Goal: Book appointment/travel/reservation

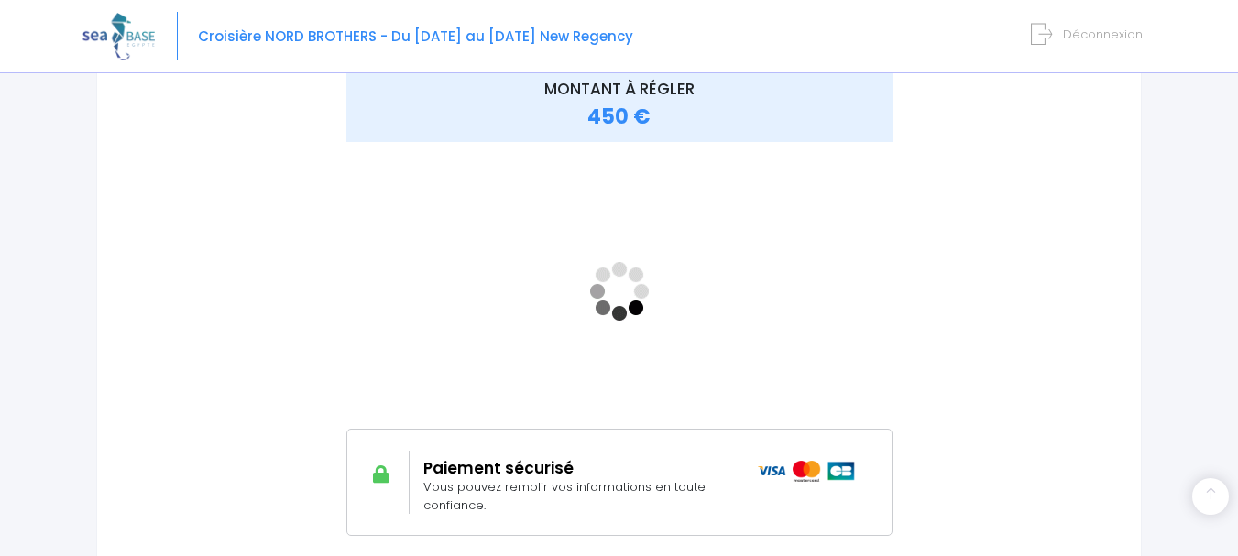
scroll to position [467, 0]
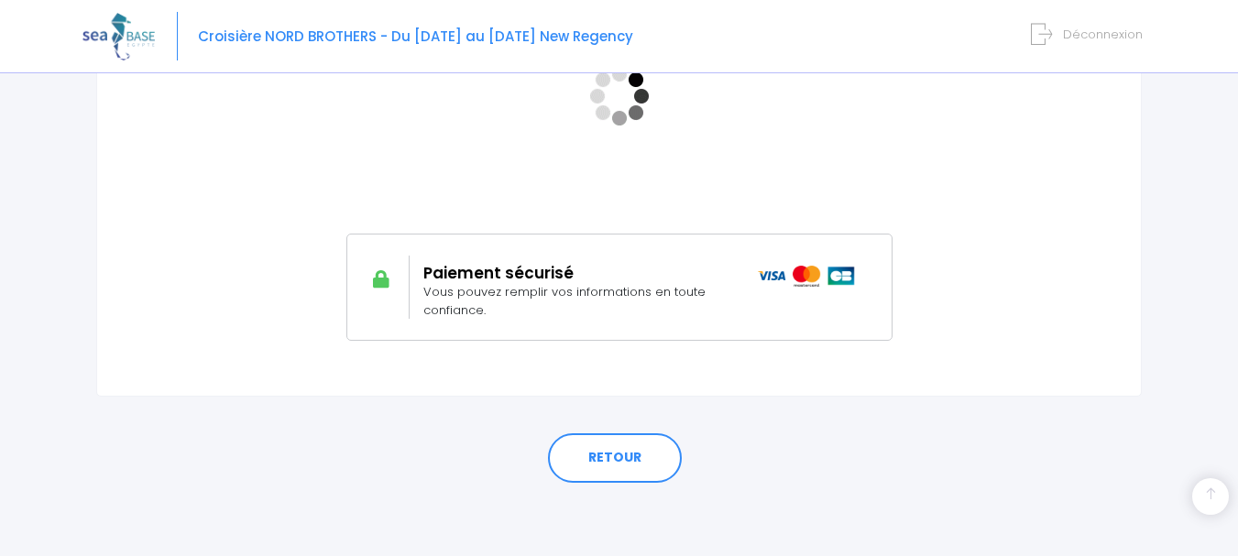
click at [536, 424] on div "RETOUR" at bounding box center [618, 454] width 1045 height 114
click at [611, 459] on link "RETOUR" at bounding box center [615, 457] width 134 height 49
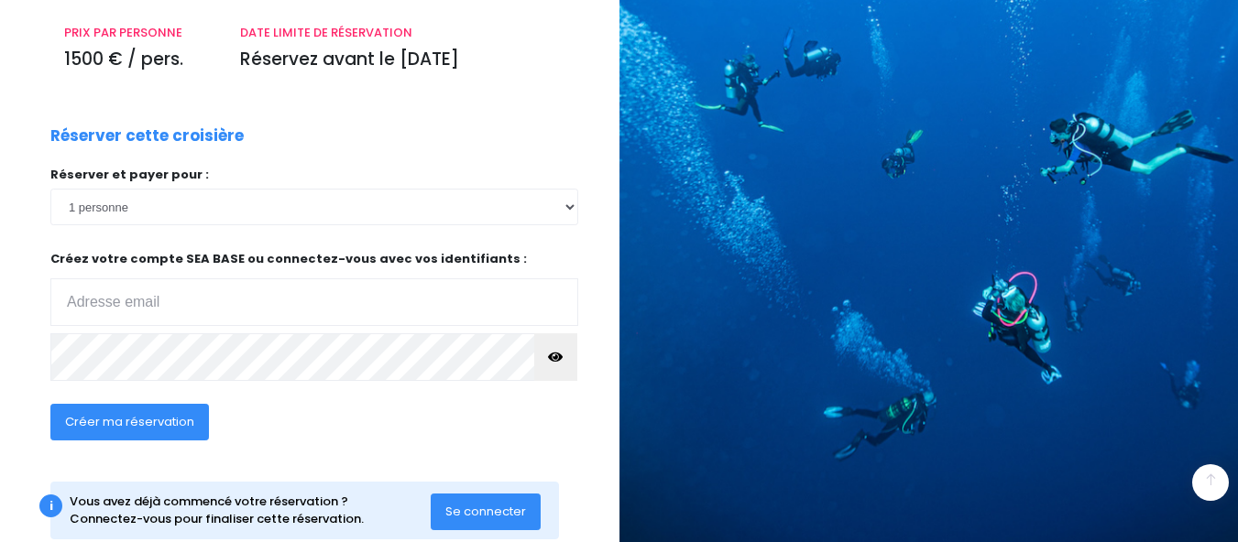
scroll to position [333, 0]
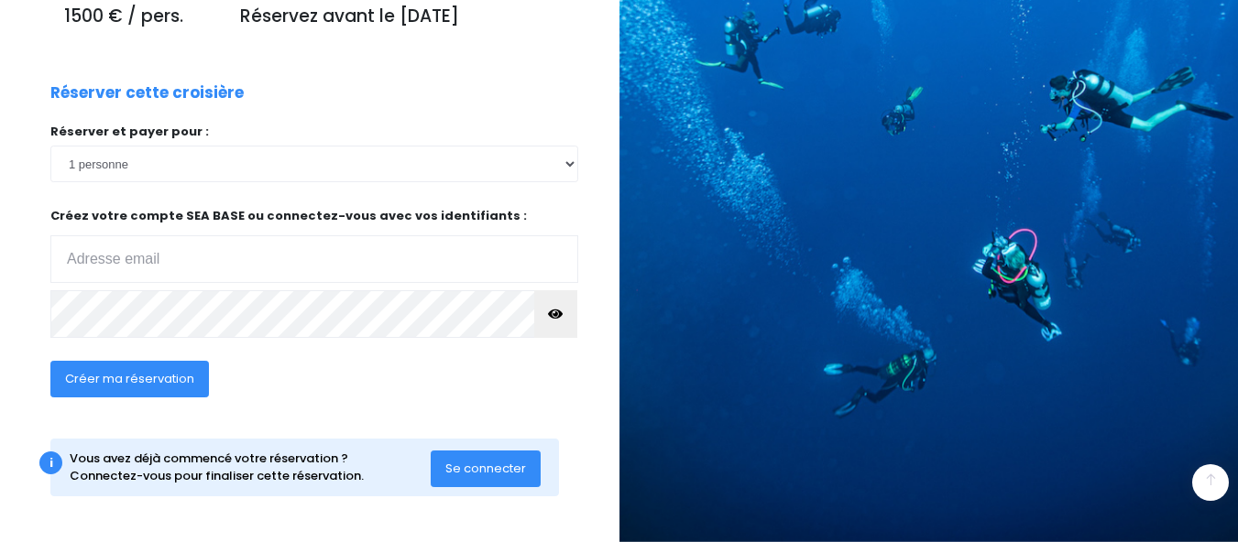
type input "[PERSON_NAME][EMAIL_ADDRESS][DOMAIN_NAME]"
click at [484, 464] on span "Se connecter" at bounding box center [485, 468] width 81 height 17
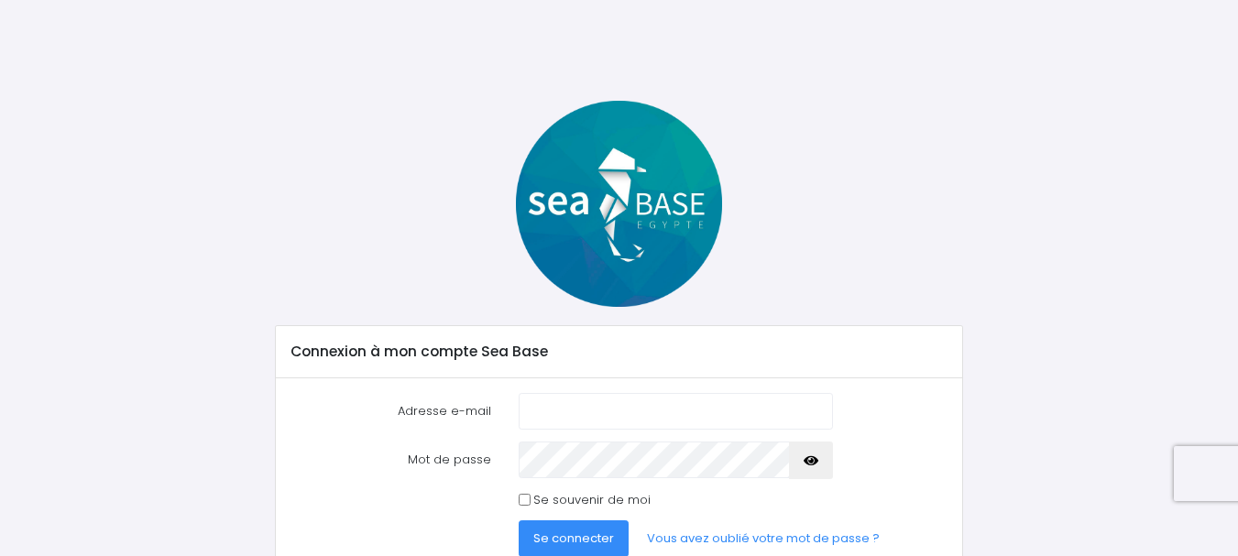
type input "corinne.coalier@gmail.com"
click at [524, 502] on input "Se souvenir de moi" at bounding box center [524, 500] width 12 height 12
checkbox input "true"
click at [577, 536] on span "Se connecter" at bounding box center [573, 537] width 81 height 17
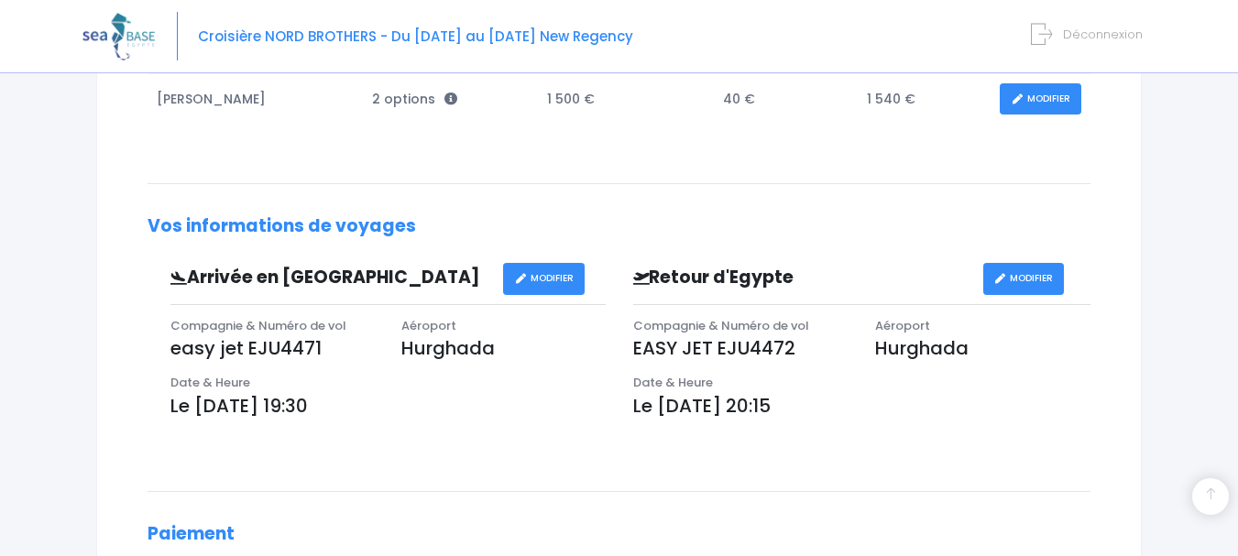
scroll to position [357, 0]
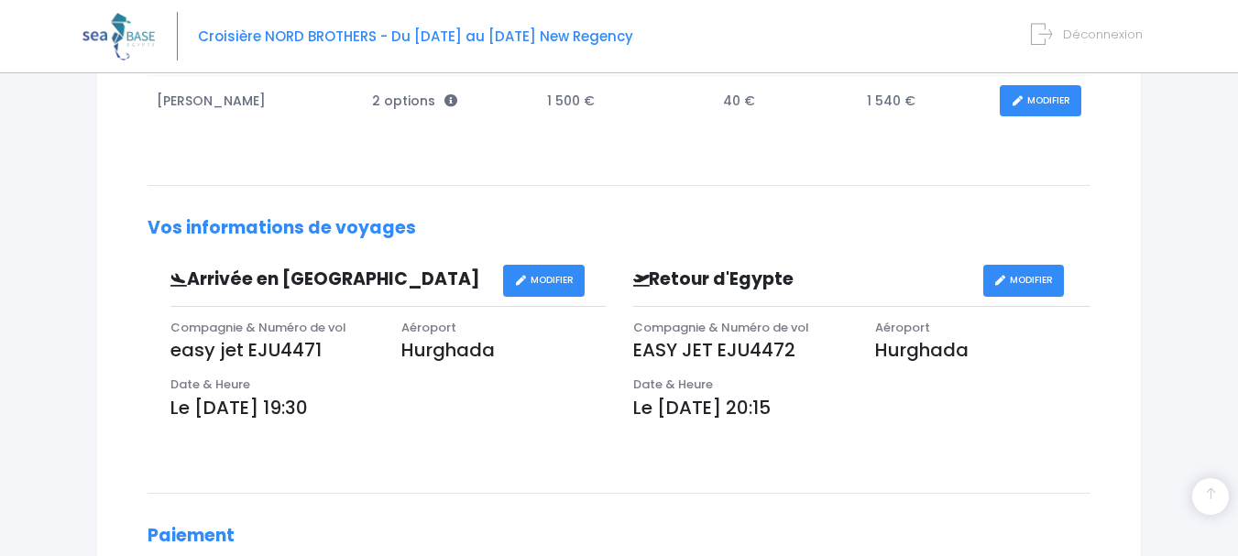
click at [1021, 98] on link "MODIFIER" at bounding box center [1040, 101] width 82 height 32
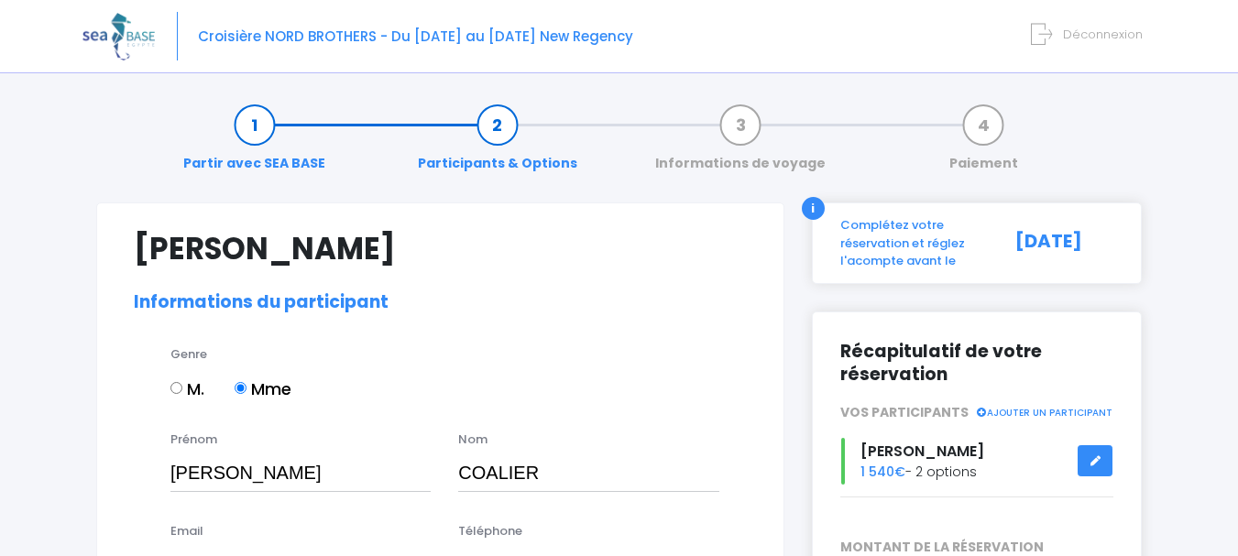
select select "N2"
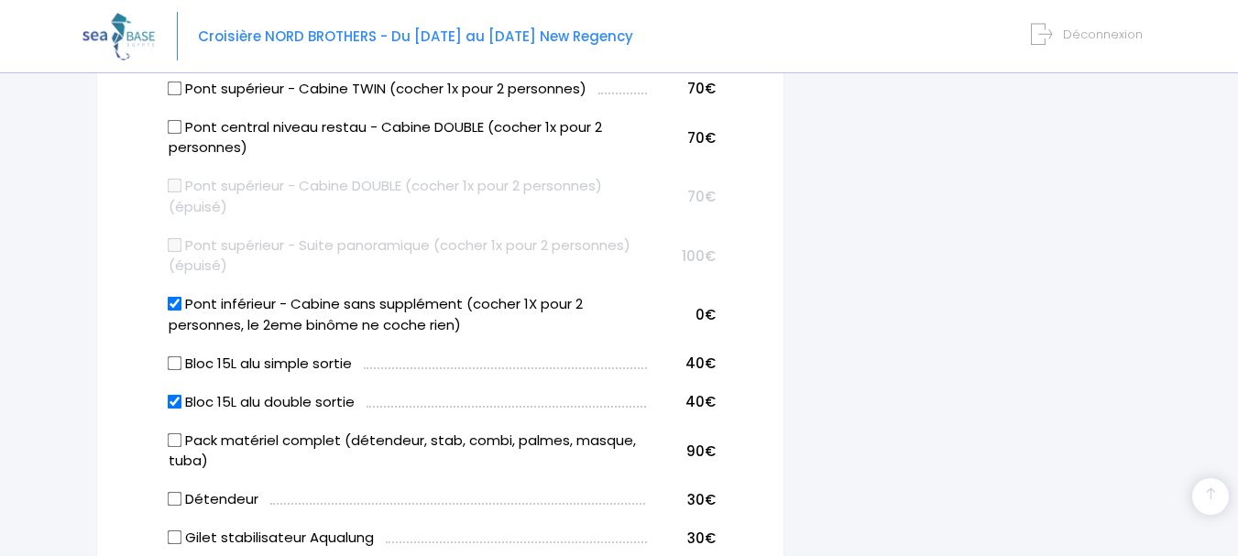
scroll to position [1023, 0]
click at [172, 301] on input "Pont inférieur - Cabine sans supplément (cocher 1X pour 2 personnes, le 2eme bi…" at bounding box center [175, 303] width 15 height 15
checkbox input "false"
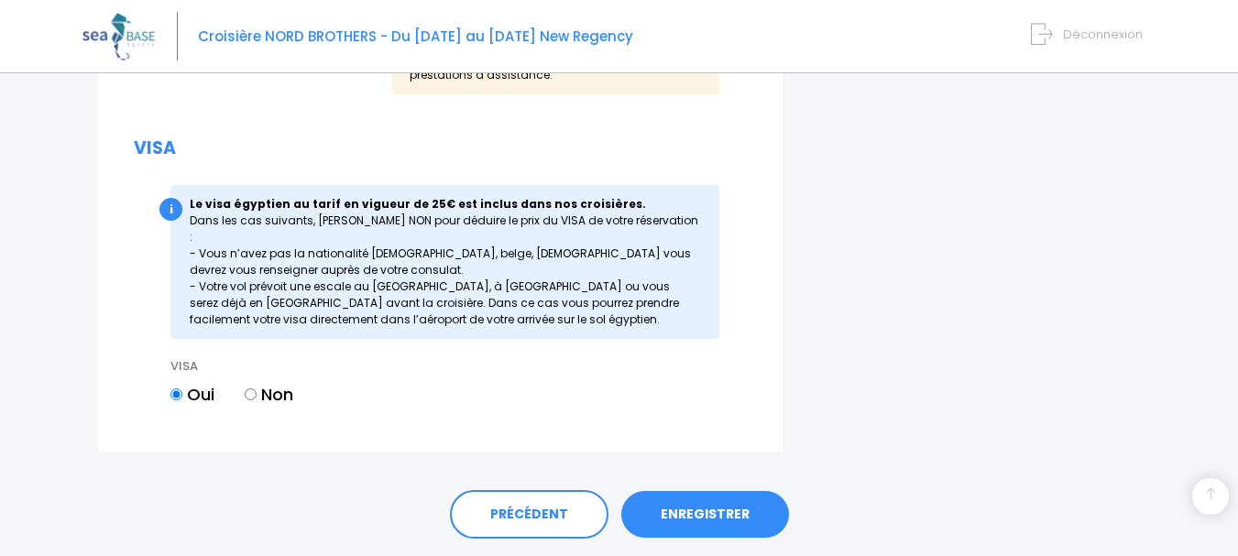
scroll to position [2380, 0]
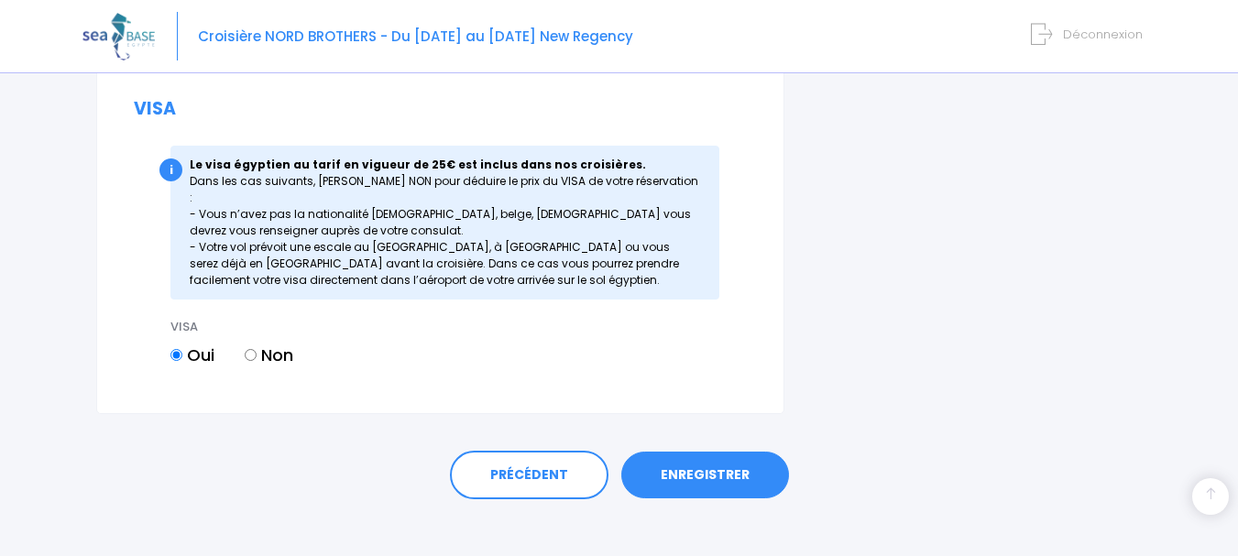
click at [699, 461] on link "ENREGISTRER" at bounding box center [705, 476] width 168 height 48
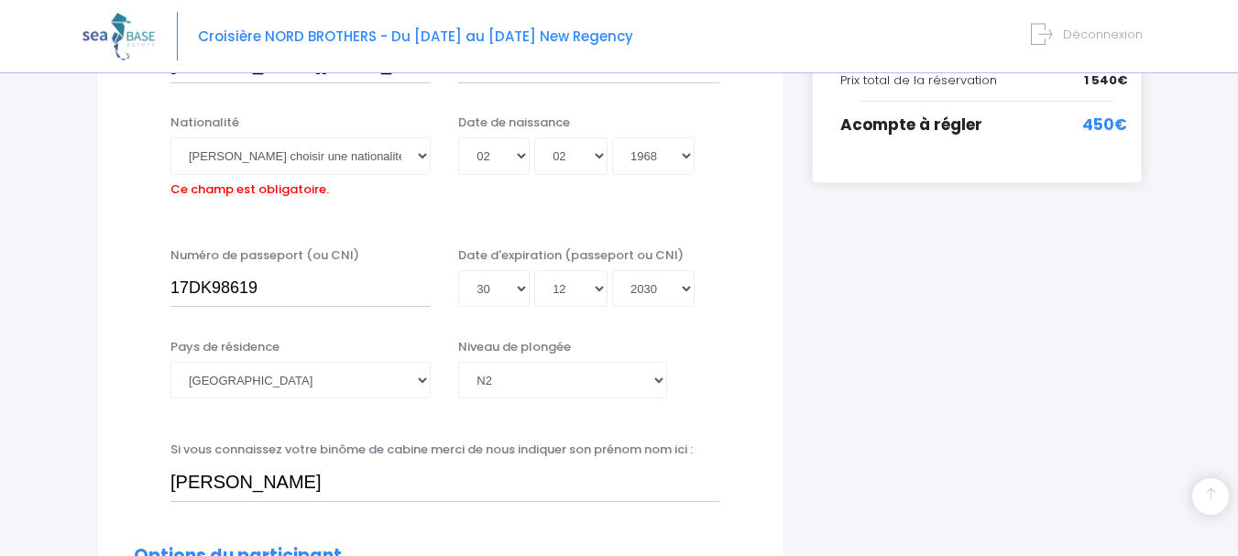
scroll to position [453, 0]
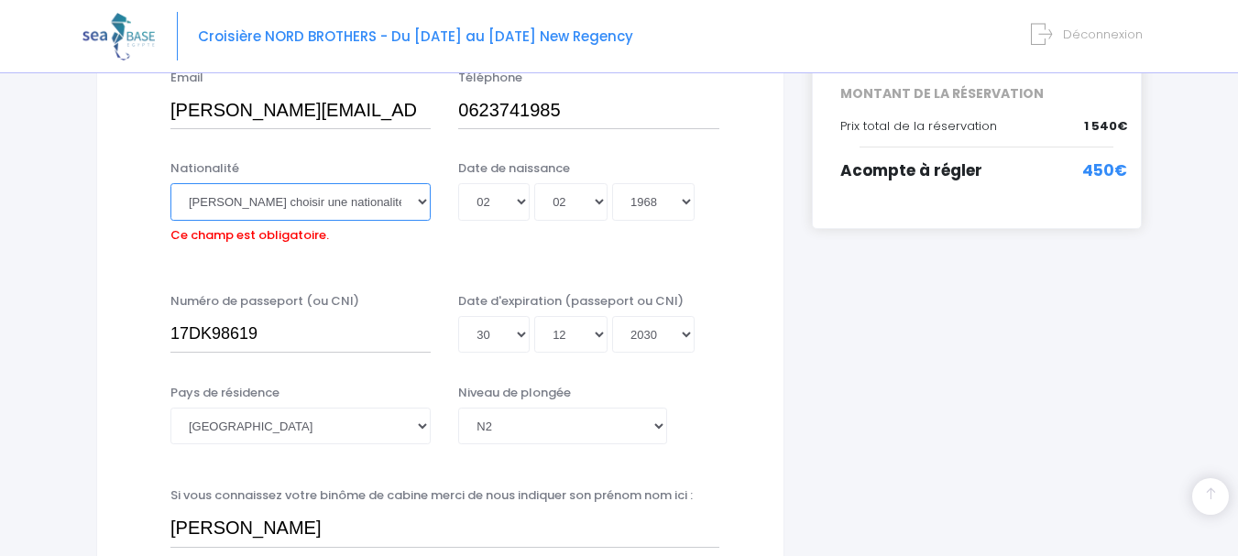
click at [399, 202] on select "Veuillez choisir une nationalité Afghane Albanaise Algerienne Allemande America…" at bounding box center [300, 201] width 260 height 37
select select "Française"
click at [398, 202] on select "Veuillez choisir une nationalité Afghane Albanaise Algerienne Allemande America…" at bounding box center [300, 201] width 260 height 37
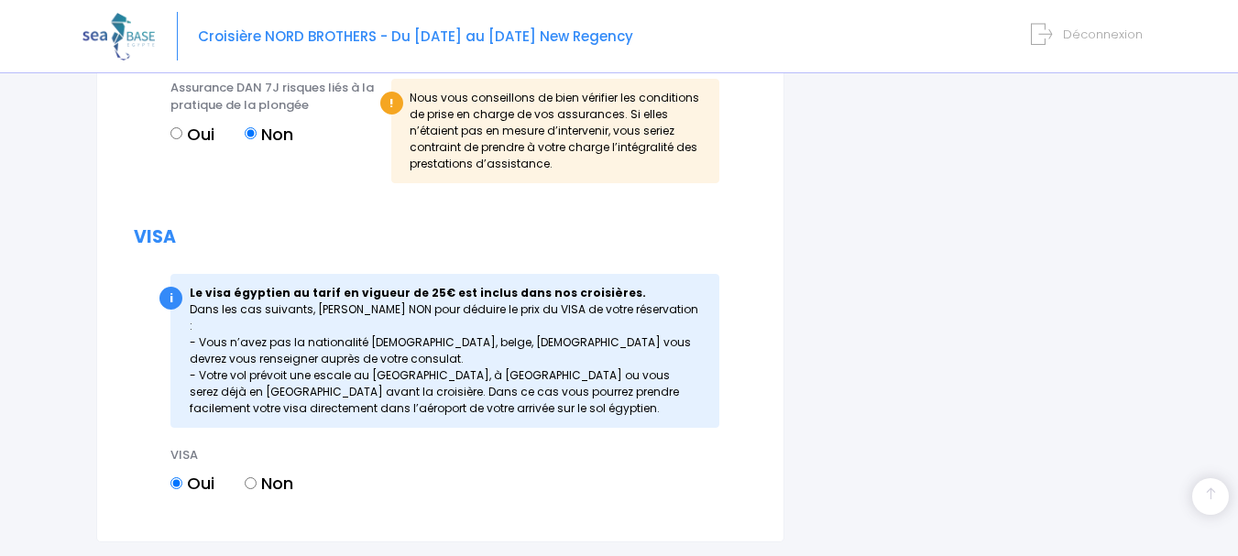
scroll to position [2380, 0]
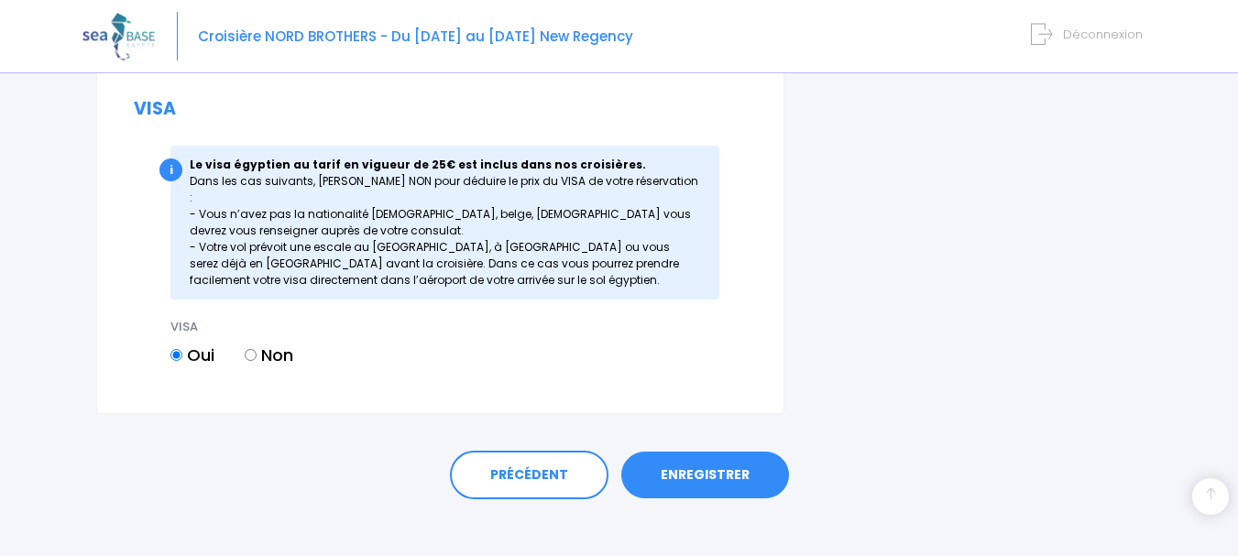
click at [683, 456] on link "ENREGISTRER" at bounding box center [705, 476] width 168 height 48
click at [704, 459] on link "ENREGISTRER" at bounding box center [705, 476] width 168 height 48
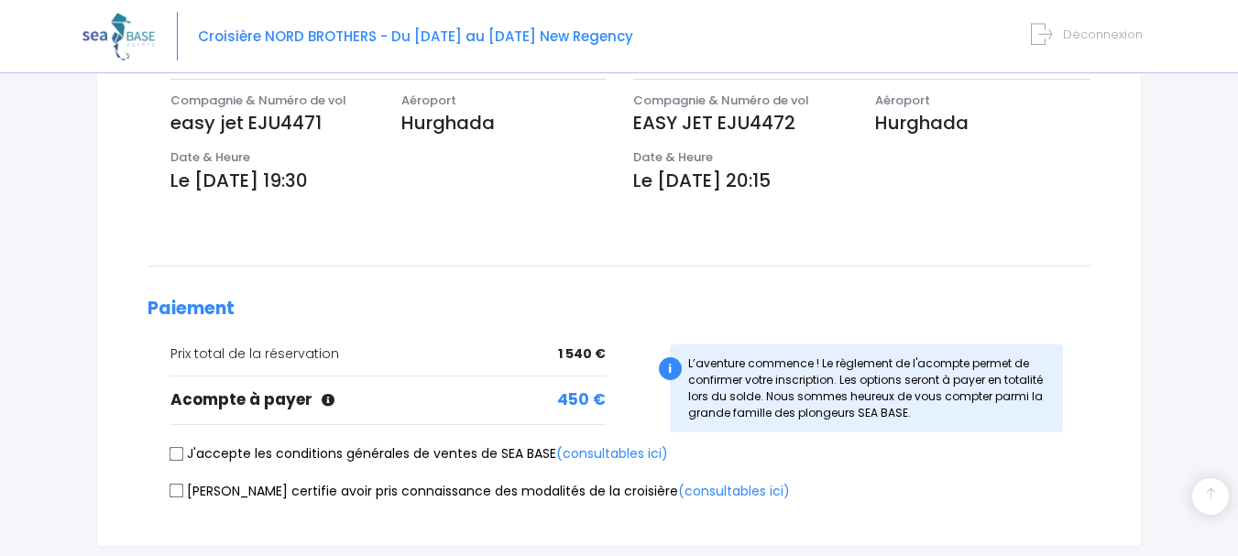
scroll to position [702, 0]
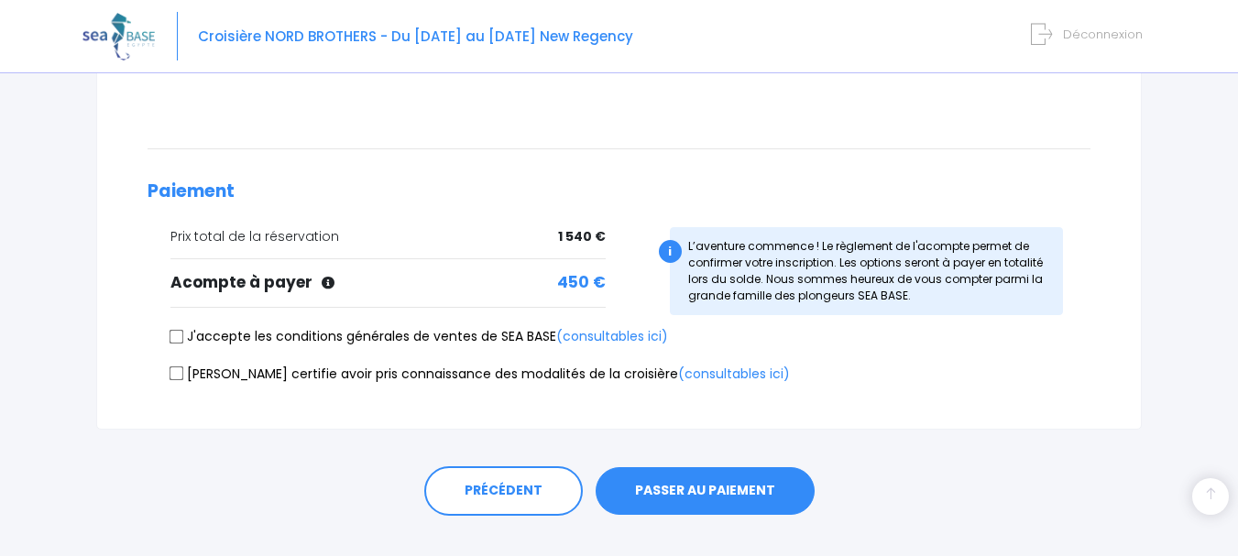
click at [169, 338] on input "J'accepte les conditions générales de ventes de SEA BASE (consultables ici)" at bounding box center [176, 336] width 15 height 15
checkbox input "true"
click at [175, 376] on input "[PERSON_NAME] certifie avoir pris connaissance des modalités de la croisière (c…" at bounding box center [176, 373] width 15 height 15
checkbox input "true"
click at [662, 490] on button "PASSER AU PAIEMENT" at bounding box center [704, 491] width 219 height 48
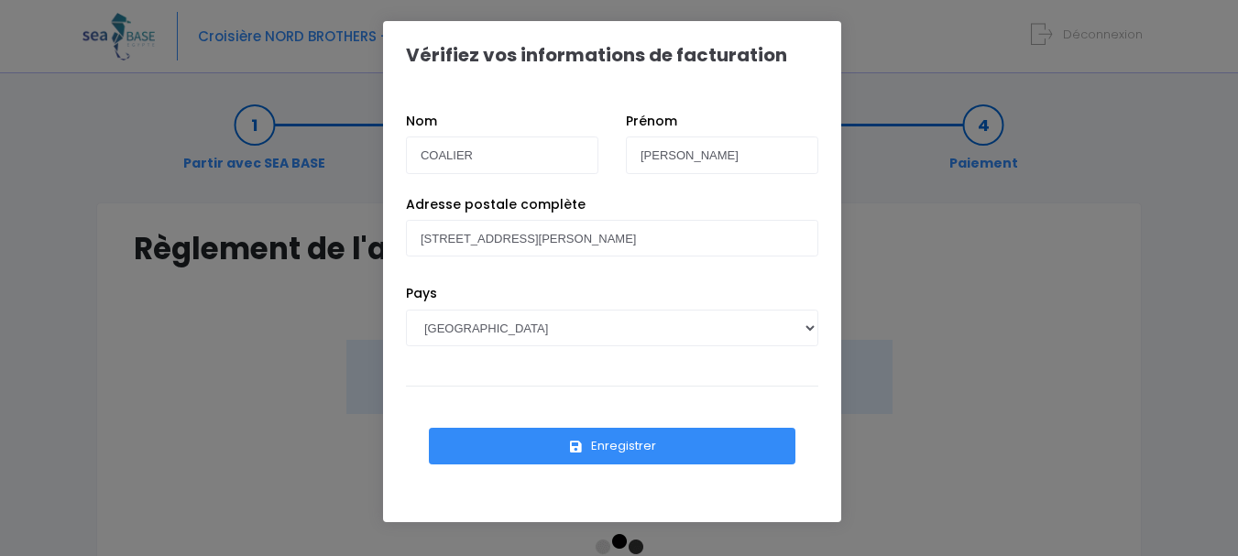
click at [619, 454] on button "Enregistrer" at bounding box center [612, 446] width 366 height 37
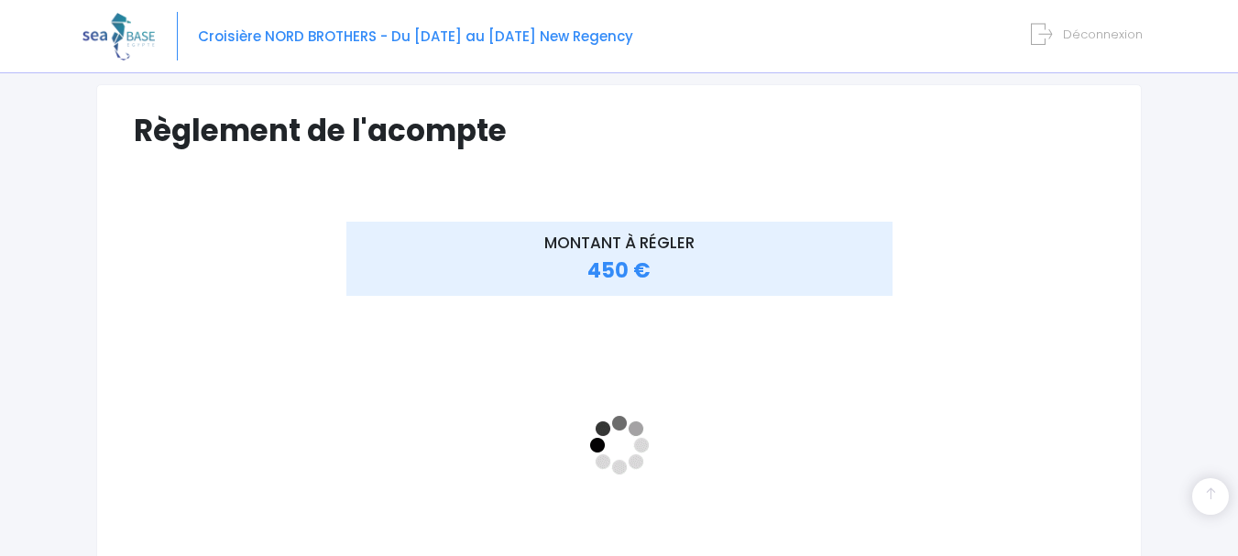
scroll to position [467, 0]
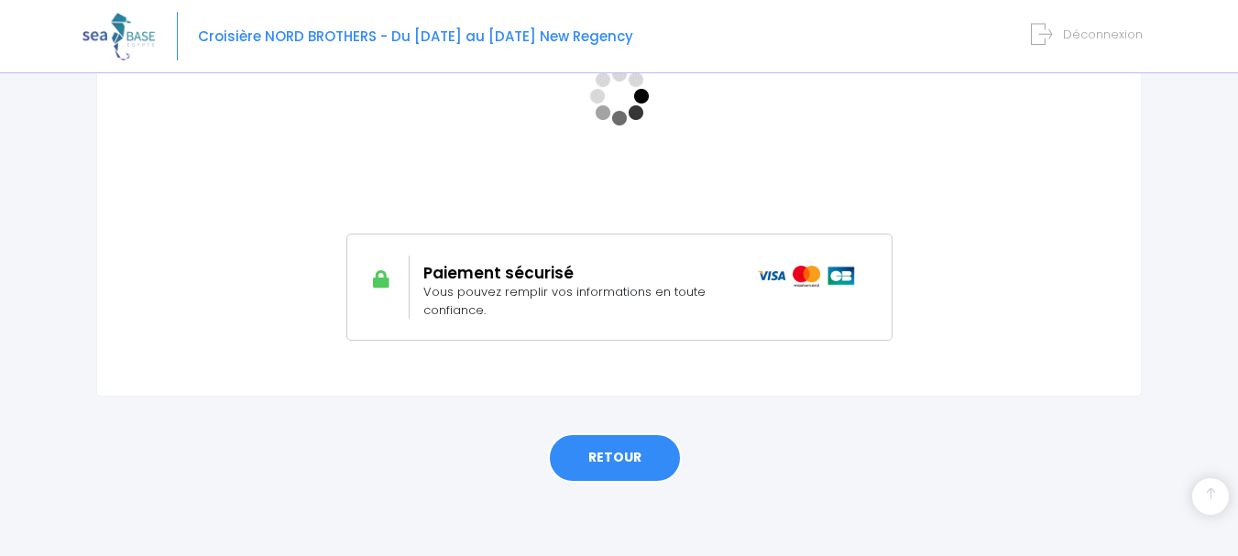
click at [627, 458] on link "RETOUR" at bounding box center [615, 457] width 134 height 49
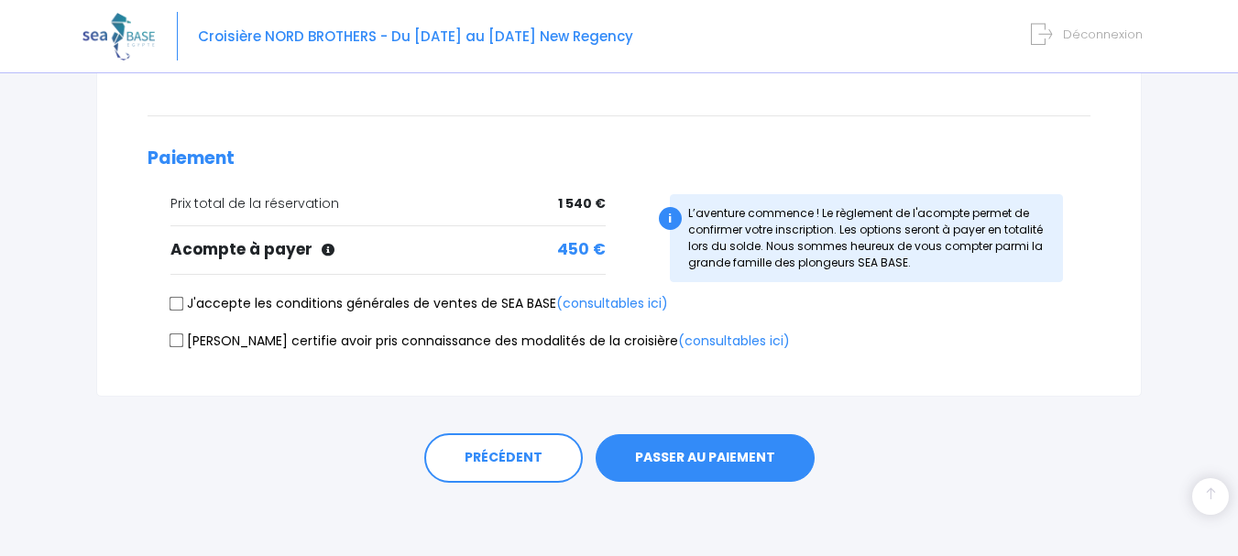
scroll to position [734, 0]
click at [179, 306] on input "J'accepte les conditions générales de ventes de SEA BASE (consultables ici)" at bounding box center [176, 304] width 15 height 15
checkbox input "true"
click at [176, 333] on label "Je certifie avoir pris connaissance des modalités de la croisière (consultables…" at bounding box center [479, 342] width 619 height 19
click at [176, 334] on input "Je certifie avoir pris connaissance des modalités de la croisière (consultables…" at bounding box center [176, 341] width 15 height 15
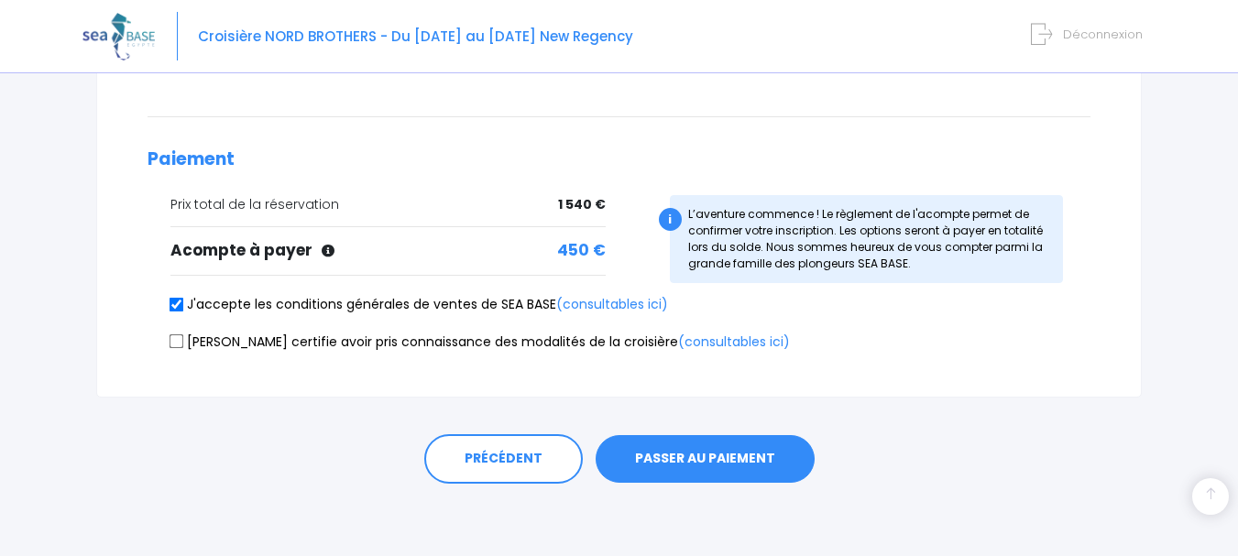
checkbox input "true"
click at [694, 441] on button "PASSER AU PAIEMENT" at bounding box center [704, 459] width 219 height 48
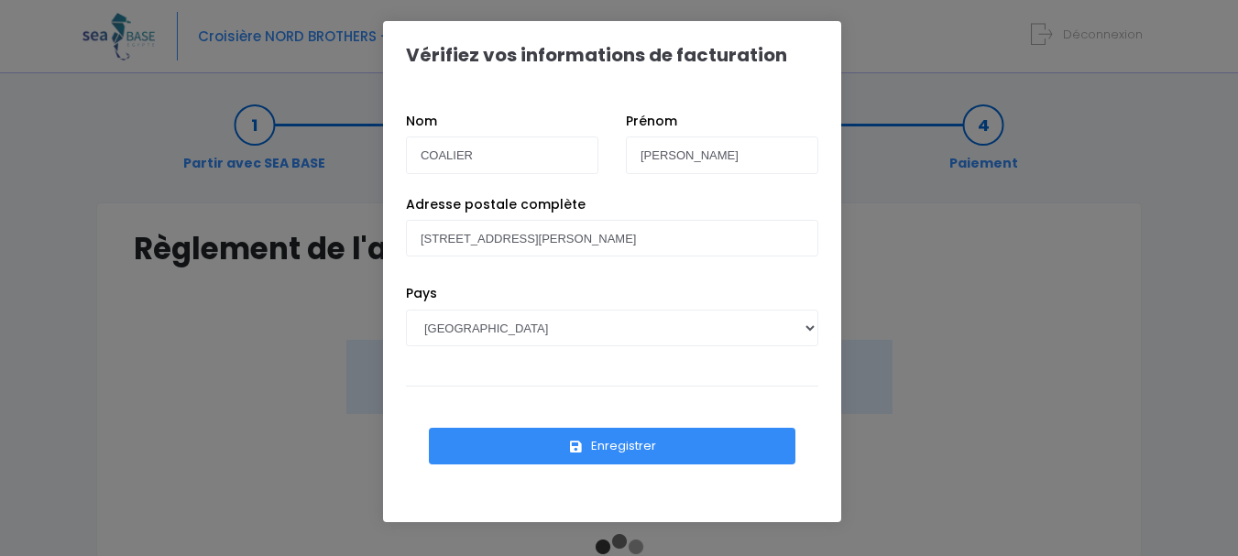
click at [620, 444] on button "Enregistrer" at bounding box center [612, 446] width 366 height 37
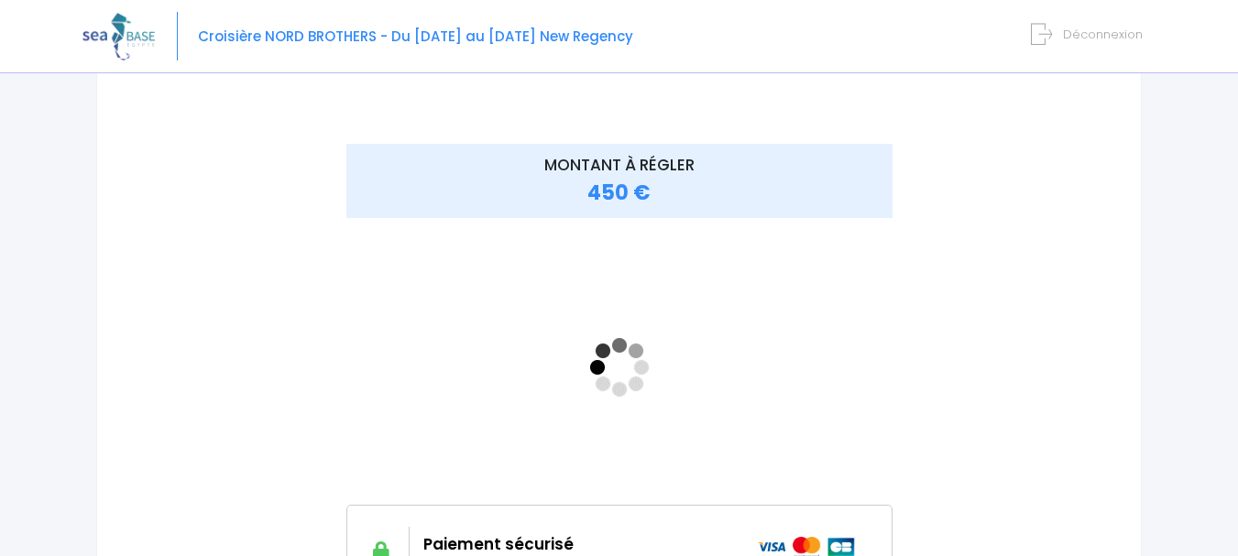
scroll to position [219, 0]
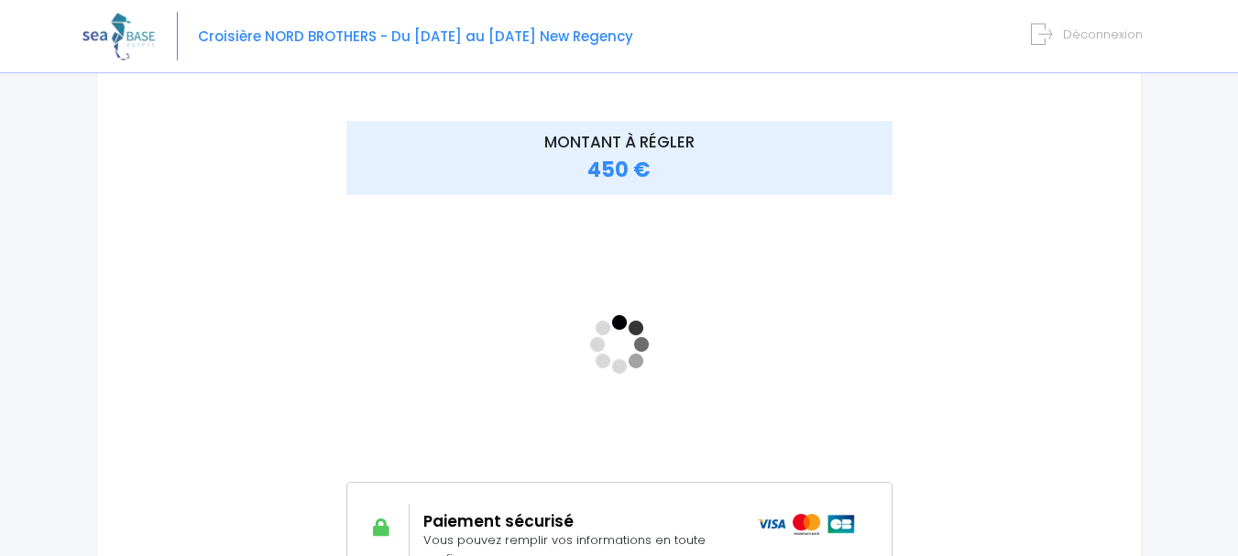
click at [752, 528] on div at bounding box center [806, 535] width 125 height 63
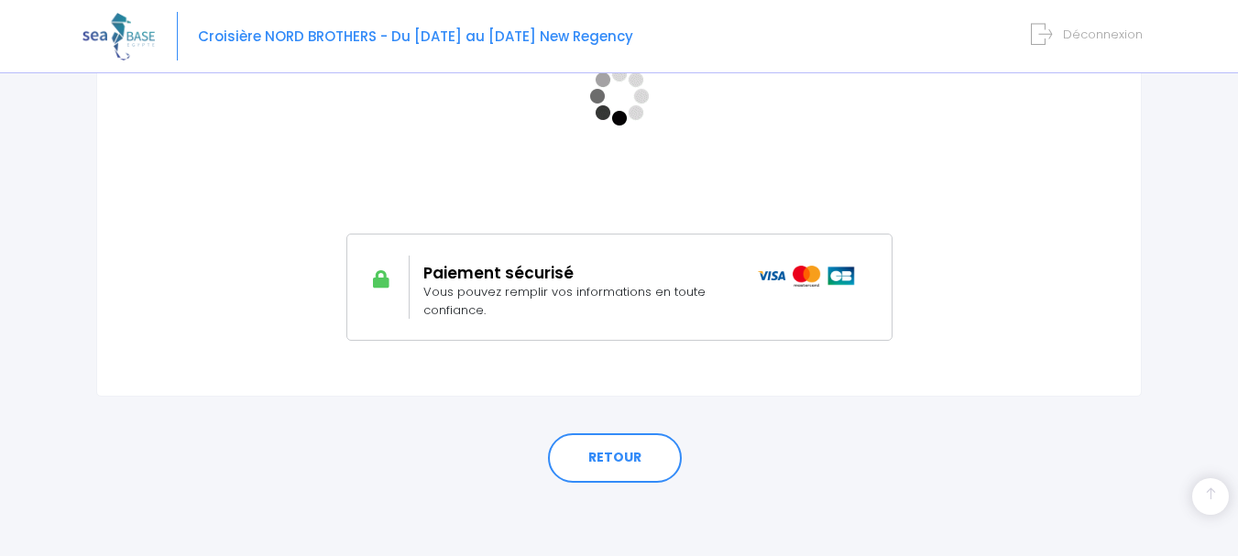
scroll to position [466, 0]
click at [613, 457] on link "RETOUR" at bounding box center [615, 458] width 134 height 49
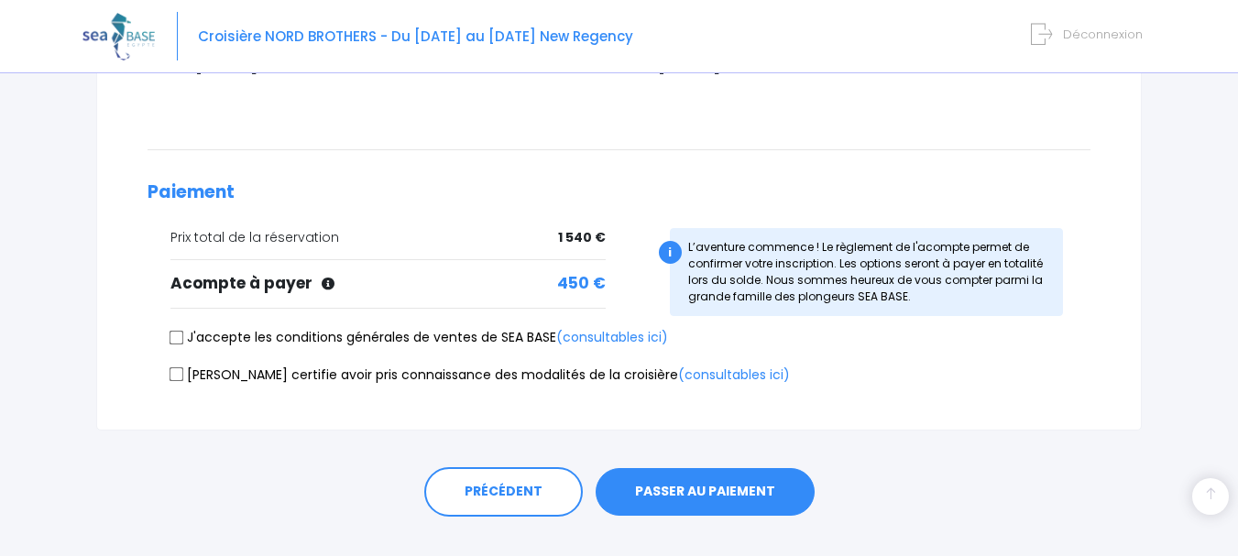
scroll to position [735, 0]
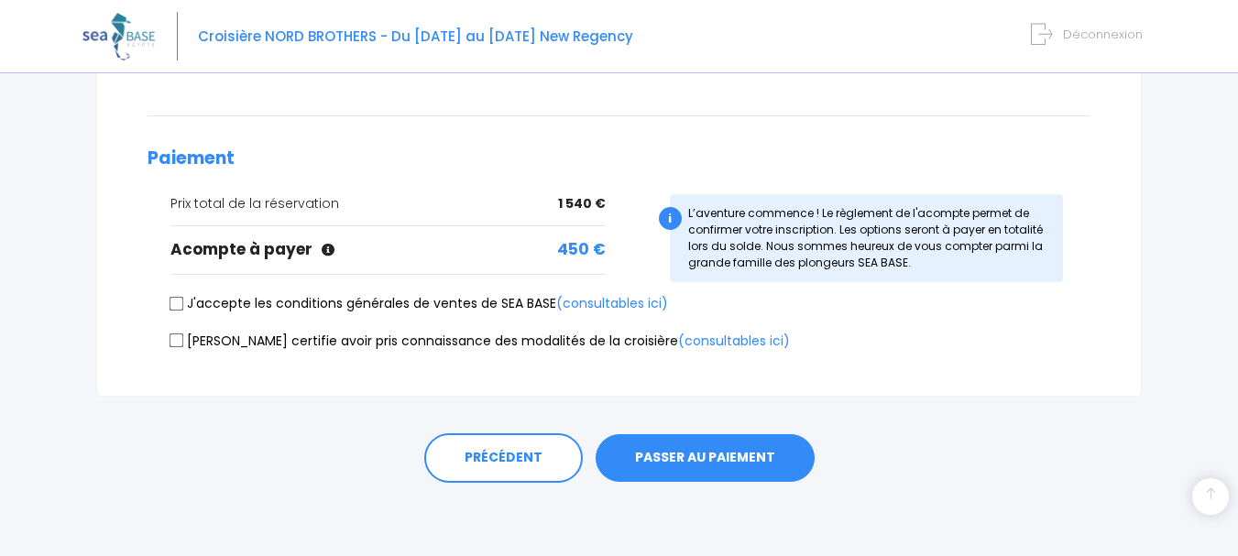
click at [675, 452] on button "PASSER AU PAIEMENT" at bounding box center [704, 458] width 219 height 48
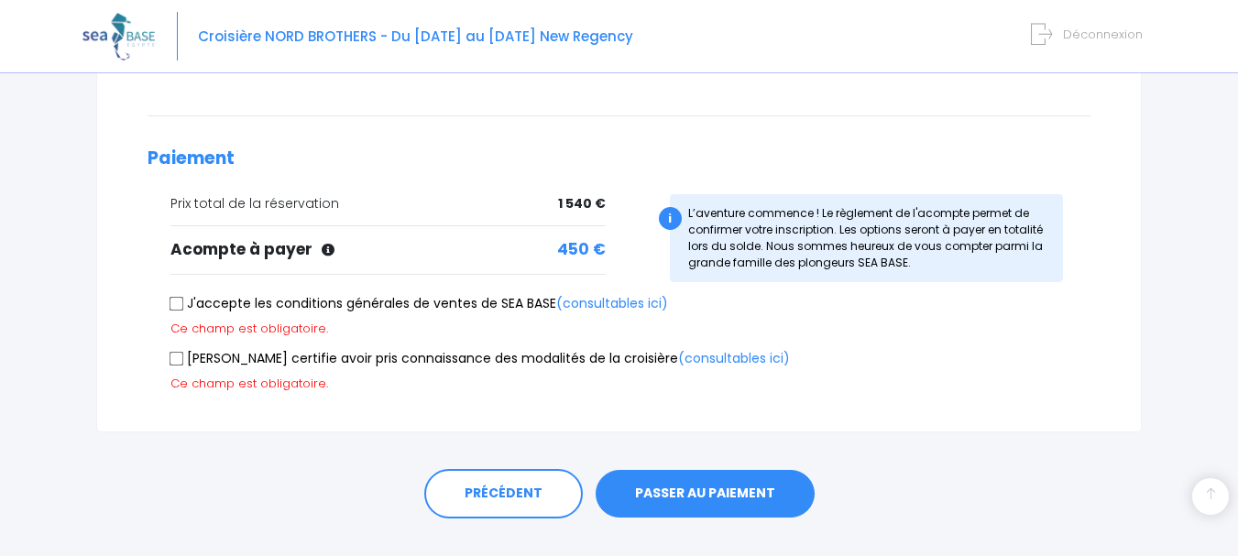
scroll to position [770, 0]
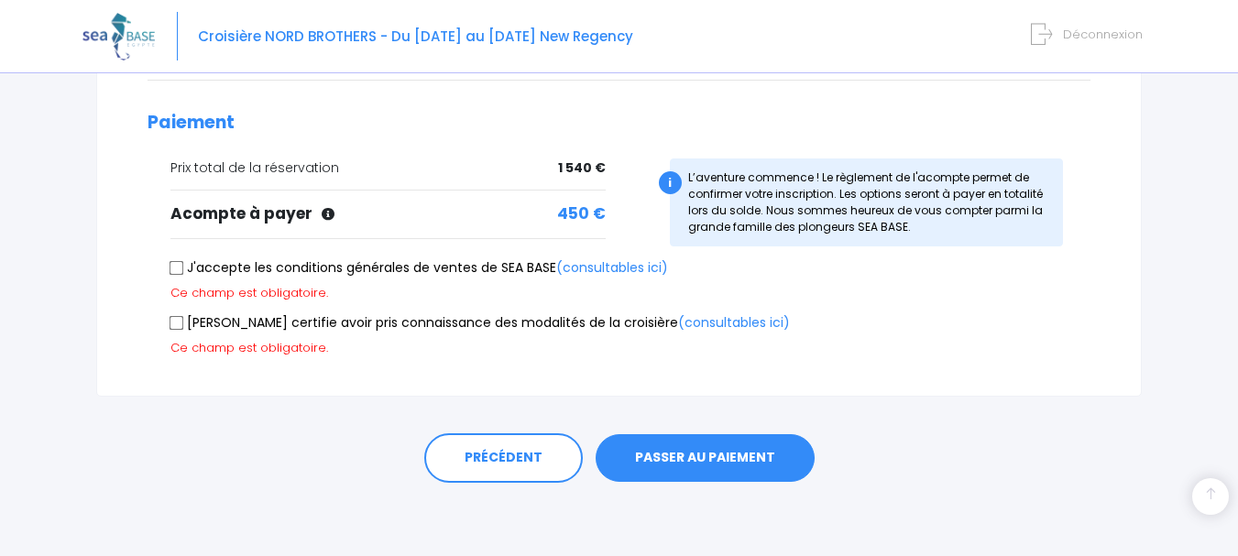
click at [175, 269] on input "J'accepte les conditions générales de ventes de SEA BASE (consultables ici)" at bounding box center [176, 267] width 15 height 15
checkbox input "true"
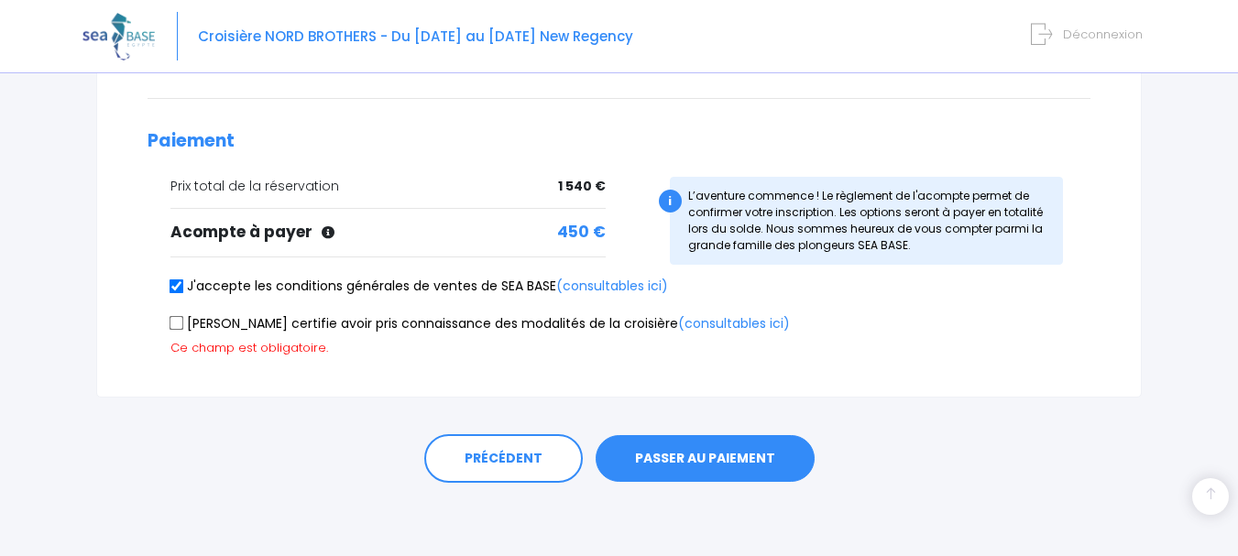
scroll to position [752, 0]
click at [173, 331] on label "[PERSON_NAME] certifie avoir pris connaissance des modalités de la croisière (c…" at bounding box center [479, 323] width 619 height 19
click at [173, 331] on input "[PERSON_NAME] certifie avoir pris connaissance des modalités de la croisière (c…" at bounding box center [176, 323] width 15 height 15
checkbox input "true"
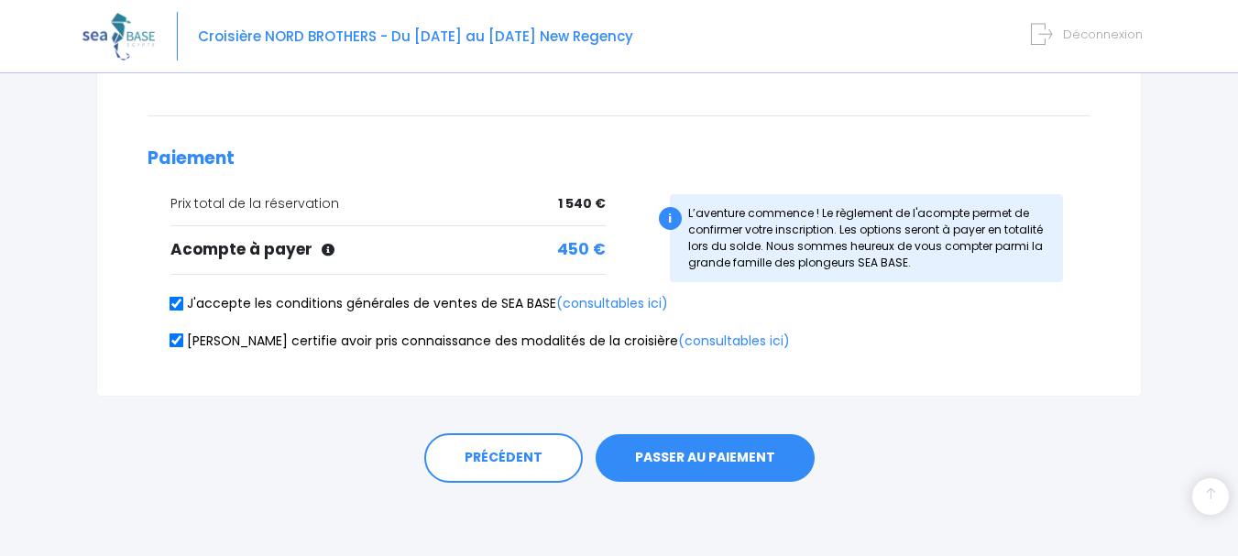
click at [706, 443] on button "PASSER AU PAIEMENT" at bounding box center [704, 458] width 219 height 48
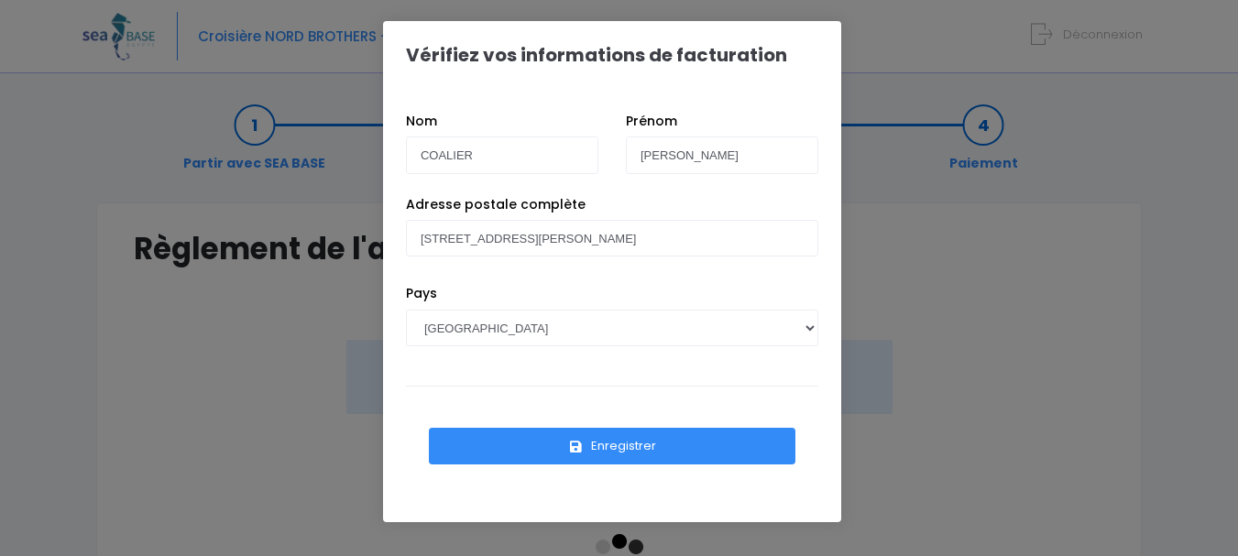
click at [643, 440] on button "Enregistrer" at bounding box center [612, 446] width 366 height 37
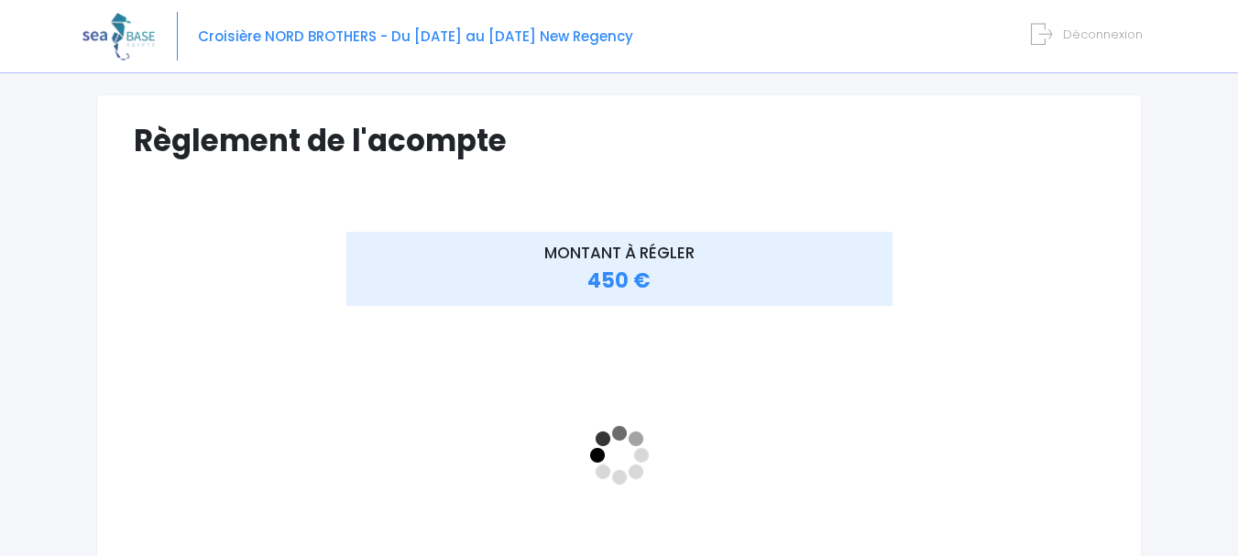
scroll to position [109, 0]
